Goal: Task Accomplishment & Management: Manage account settings

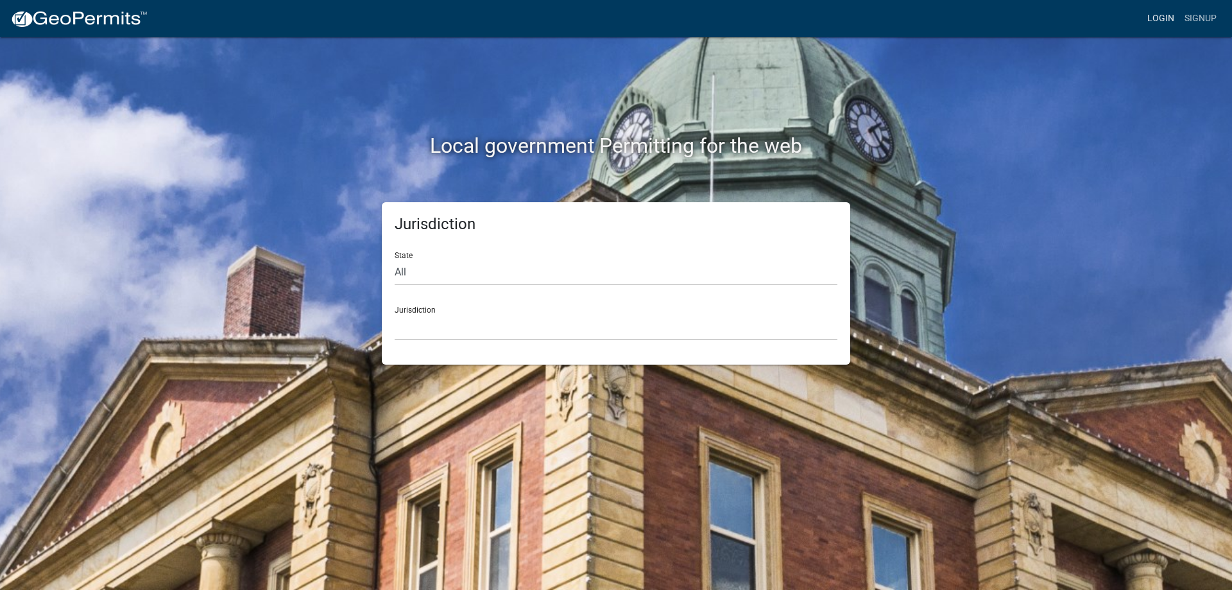
click at [1170, 15] on link "Login" at bounding box center [1160, 18] width 37 height 24
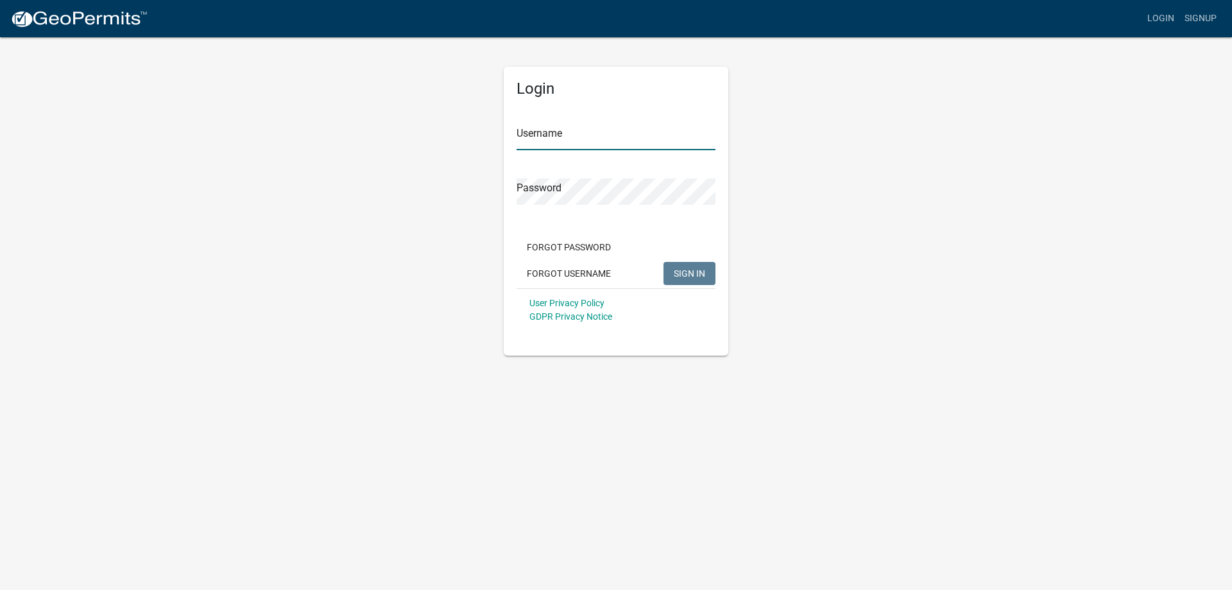
type input "[PERSON_NAME][EMAIL_ADDRESS][PERSON_NAME][DOMAIN_NAME]"
click at [683, 270] on span "SIGN IN" at bounding box center [689, 272] width 31 height 10
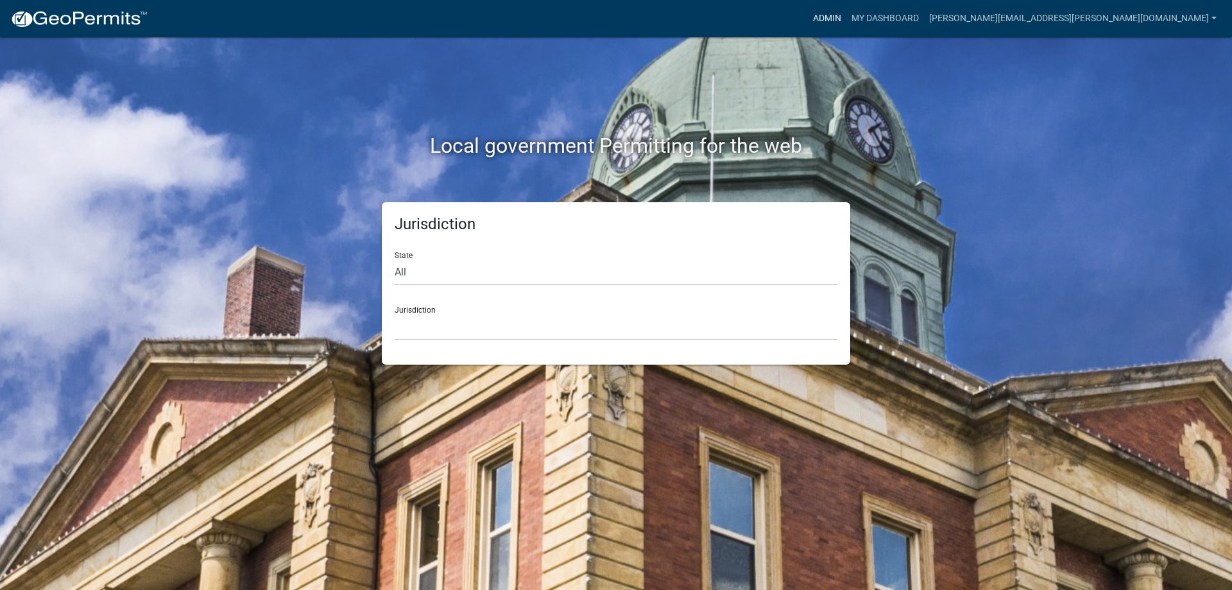
click at [846, 21] on link "Admin" at bounding box center [827, 18] width 38 height 24
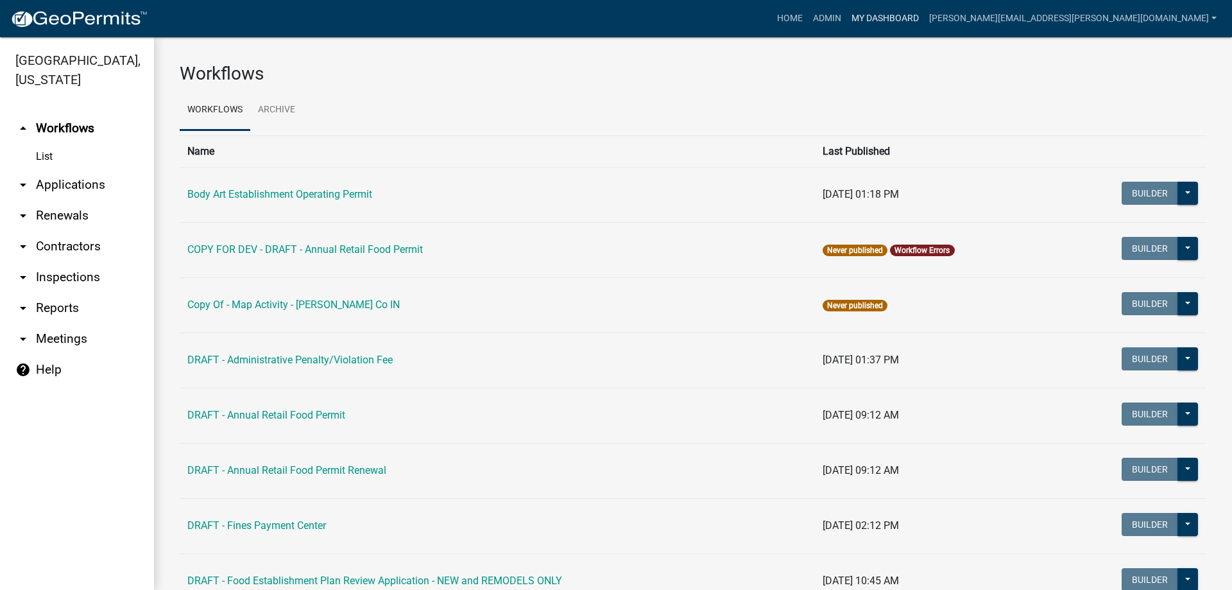
click at [924, 13] on link "My Dashboard" at bounding box center [885, 18] width 78 height 24
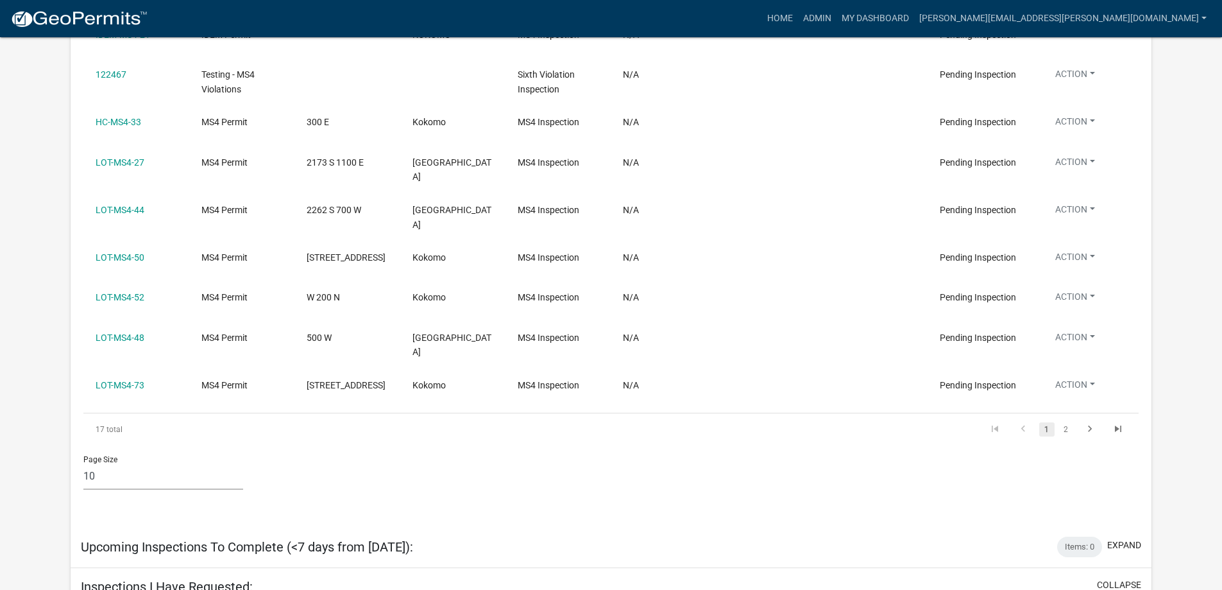
scroll to position [2108, 0]
click at [1091, 422] on icon "go to next page" at bounding box center [1090, 429] width 17 height 15
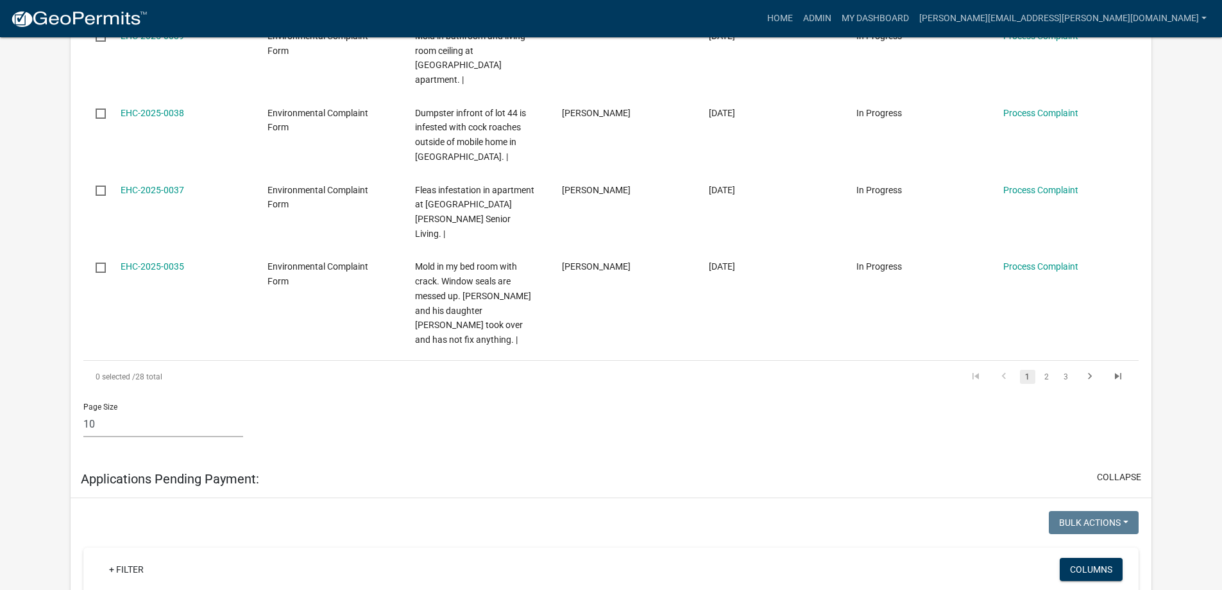
scroll to position [825, 0]
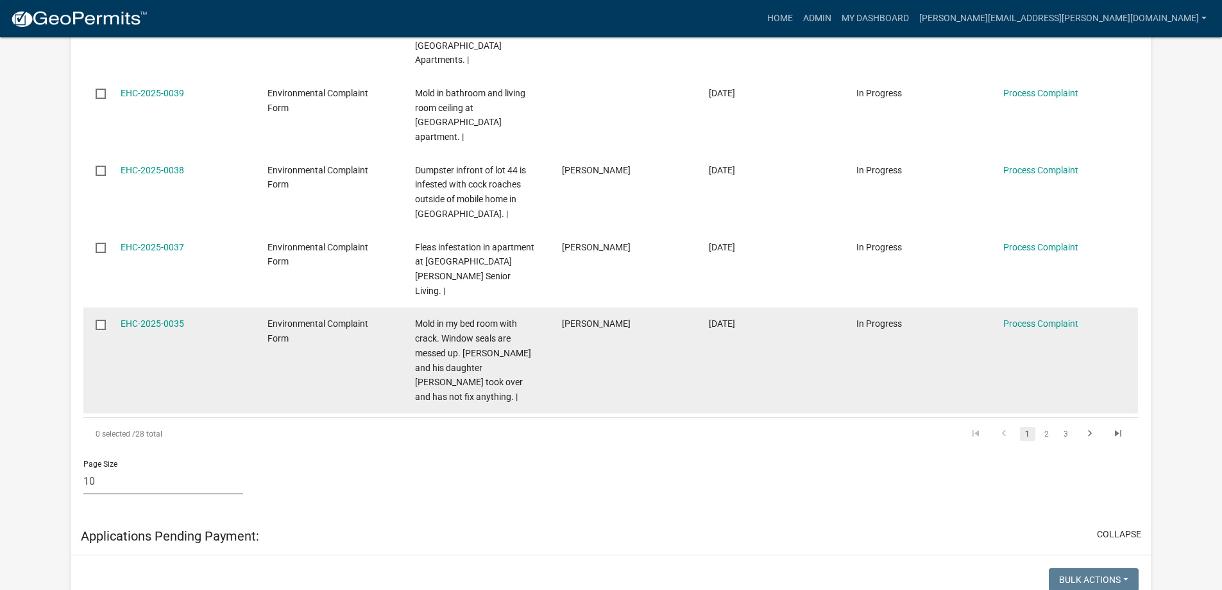
click at [488, 318] on span "Mold in my bed room with crack. Window seals are messed up. [PERSON_NAME] and h…" at bounding box center [473, 359] width 116 height 83
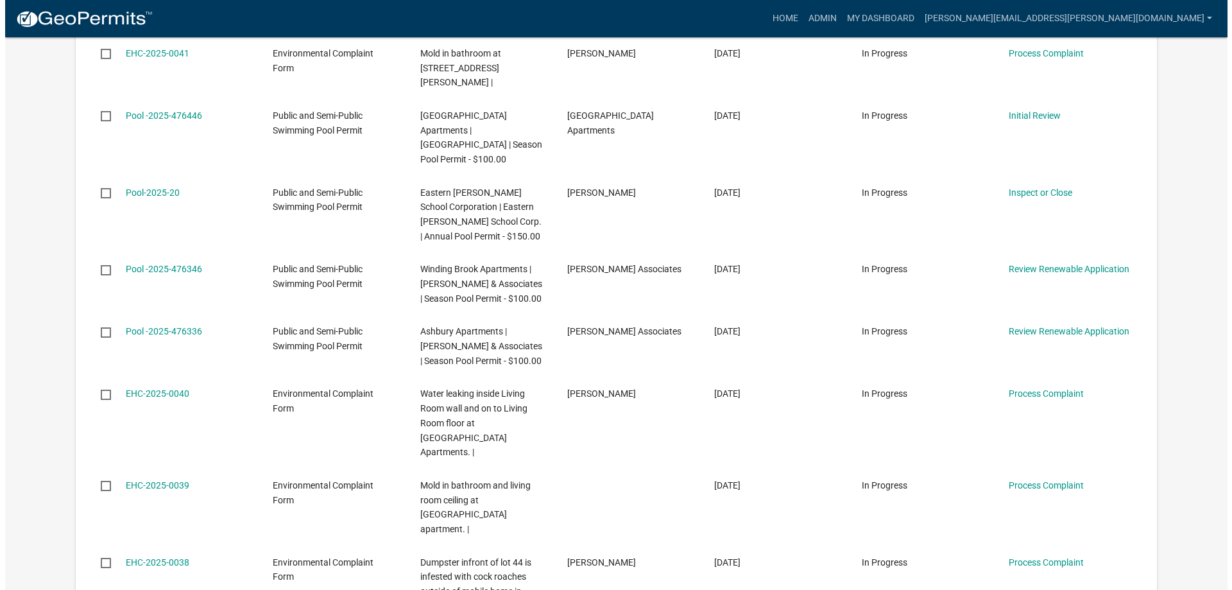
scroll to position [0, 0]
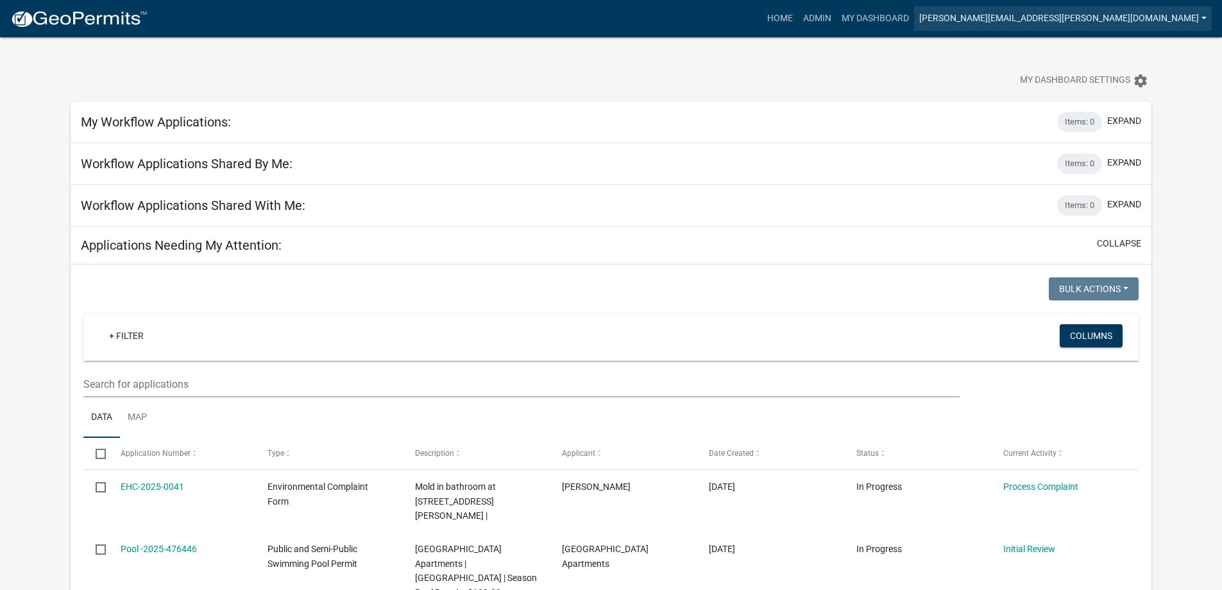
click at [1117, 19] on link "[PERSON_NAME][EMAIL_ADDRESS][PERSON_NAME][DOMAIN_NAME]" at bounding box center [1063, 18] width 298 height 24
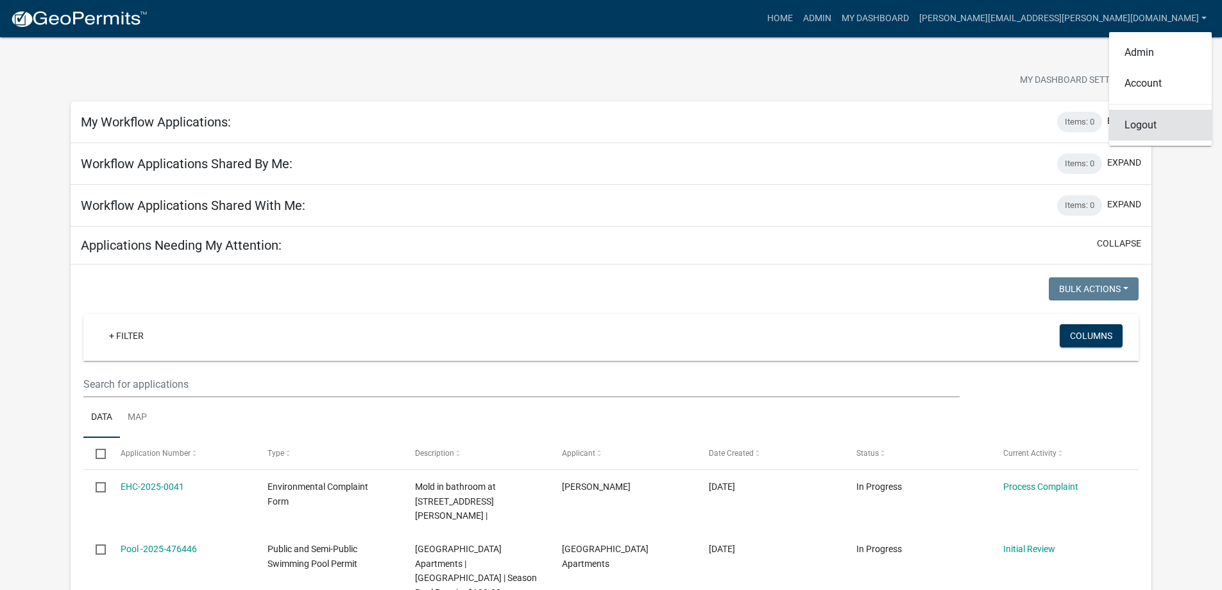
click at [1128, 126] on link "Logout" at bounding box center [1160, 125] width 103 height 31
